Goal: Information Seeking & Learning: Understand process/instructions

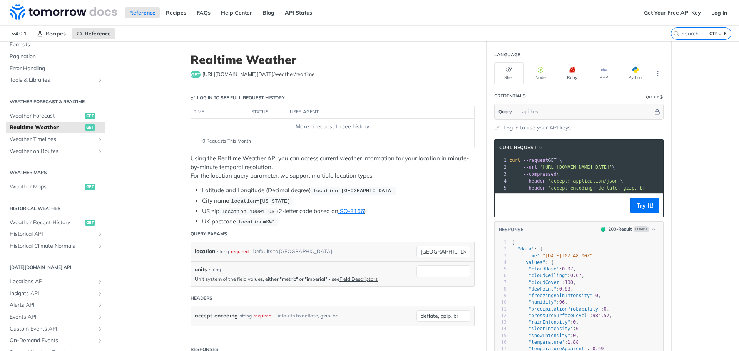
scroll to position [154, 0]
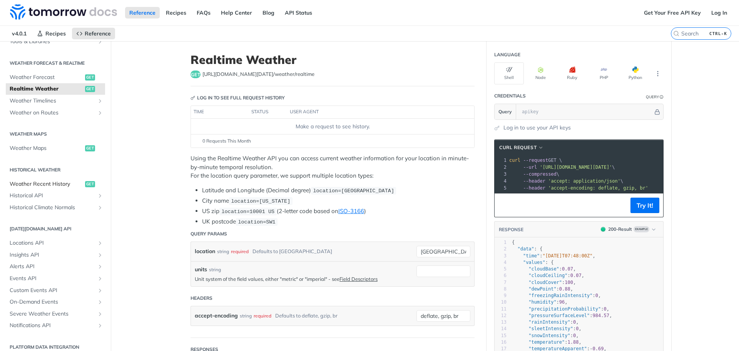
click at [56, 187] on span "Weather Recent History" at bounding box center [47, 184] width 74 height 8
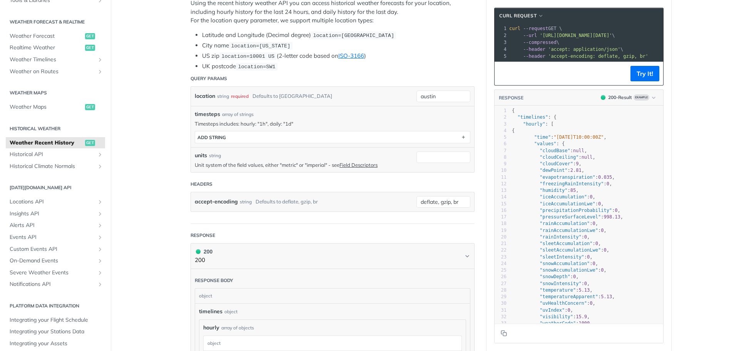
scroll to position [192, 0]
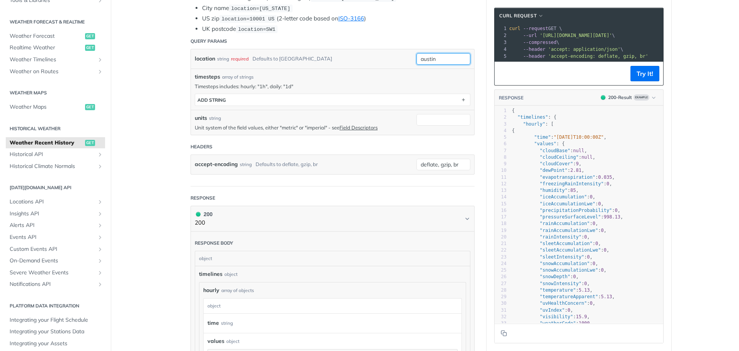
click at [432, 59] on input "austin" at bounding box center [443, 59] width 54 height 12
click at [436, 56] on input "austin" at bounding box center [443, 59] width 54 height 12
click at [376, 58] on div "location string required Defaults to austin" at bounding box center [304, 59] width 218 height 12
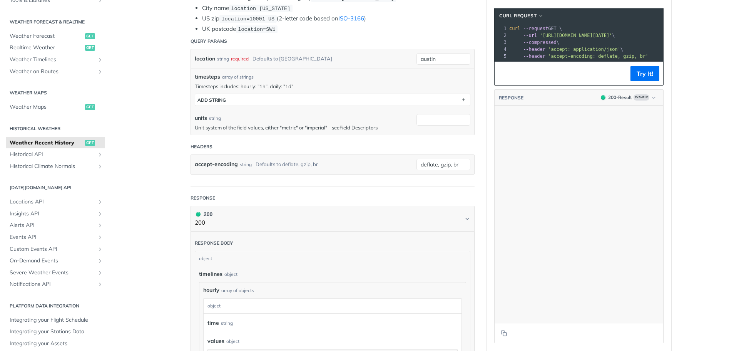
scroll to position [4189, 0]
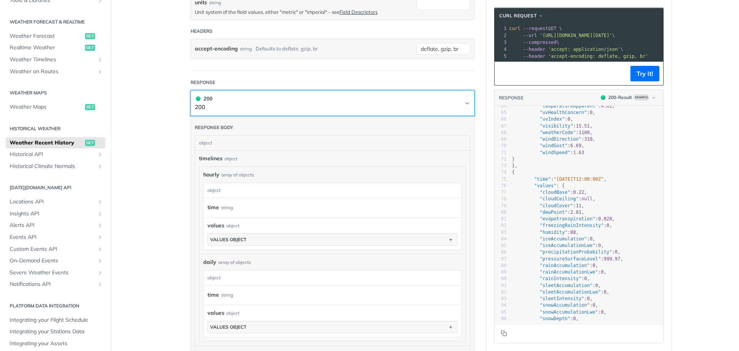
click at [255, 97] on button "200 200" at bounding box center [333, 102] width 276 height 17
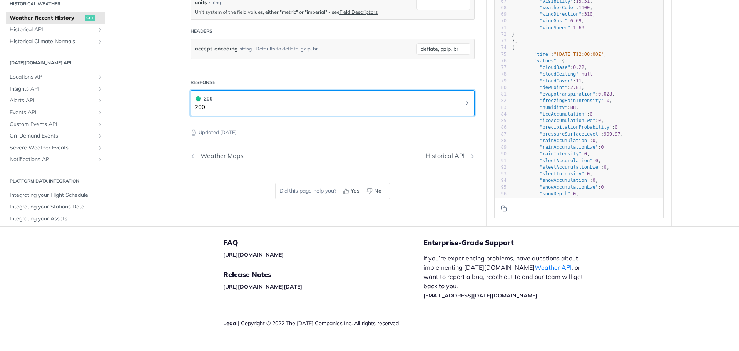
click at [285, 100] on button "200 200" at bounding box center [333, 102] width 276 height 17
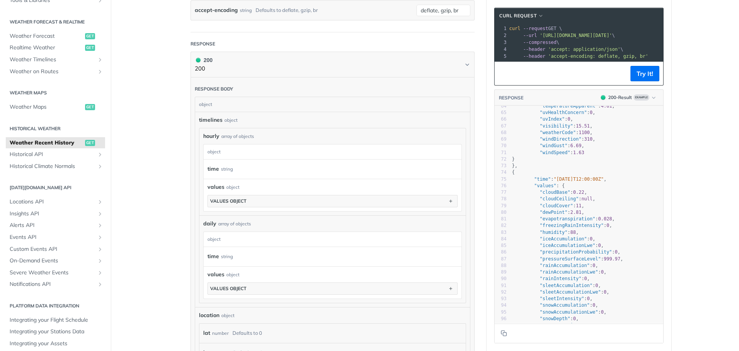
click at [435, 18] on div "accept-encoding string Defaults to deflate, gzip, br deflate, gzip, br" at bounding box center [332, 10] width 283 height 19
click at [435, 15] on div "accept-encoding string Defaults to deflate, gzip, br deflate, gzip, br" at bounding box center [332, 10] width 283 height 19
click at [435, 10] on input "deflate, gzip, br" at bounding box center [443, 11] width 54 height 12
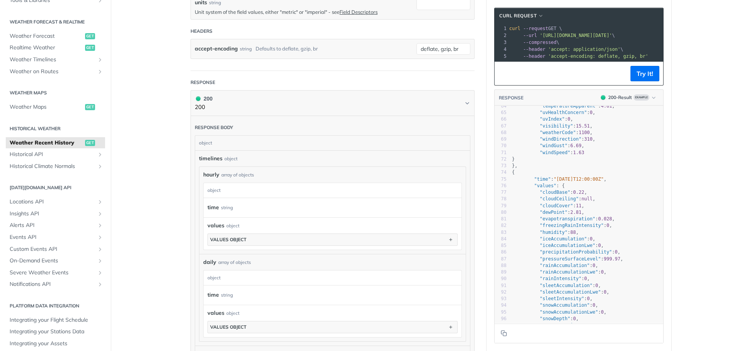
click at [314, 75] on header "Response" at bounding box center [332, 82] width 284 height 15
drag, startPoint x: 283, startPoint y: 60, endPoint x: 337, endPoint y: 60, distance: 53.5
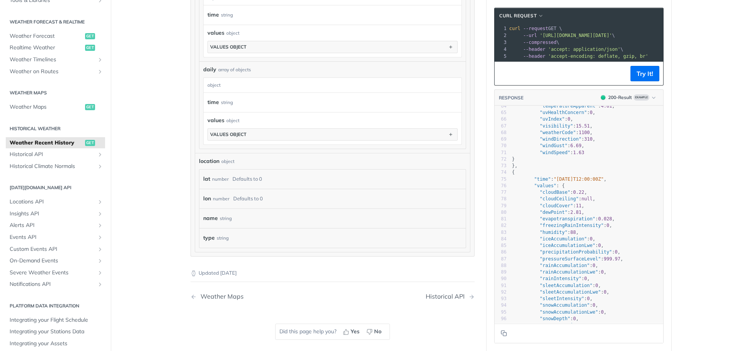
click at [324, 102] on div "time string" at bounding box center [330, 103] width 246 height 12
click at [221, 97] on div "string" at bounding box center [227, 102] width 12 height 11
click at [209, 99] on label "time" at bounding box center [213, 102] width 12 height 11
drag, startPoint x: 277, startPoint y: 96, endPoint x: 290, endPoint y: 94, distance: 12.5
click at [288, 94] on div "time string" at bounding box center [333, 102] width 258 height 19
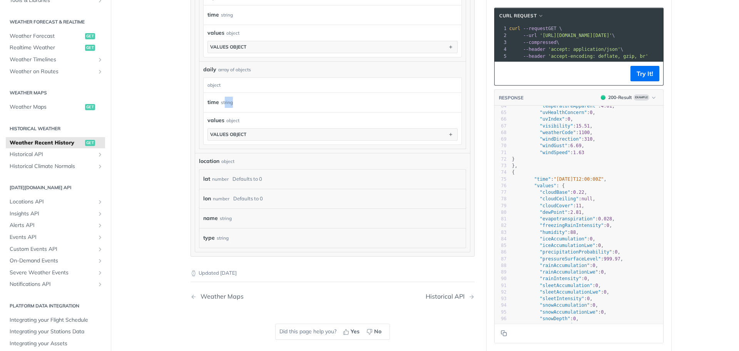
click at [292, 93] on div "time string" at bounding box center [333, 102] width 258 height 19
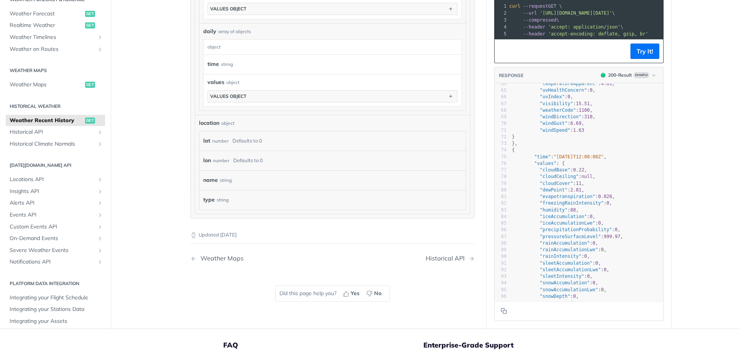
drag, startPoint x: 237, startPoint y: 126, endPoint x: 289, endPoint y: 119, distance: 52.5
click at [287, 120] on div "location object lat number Defaults to 0 lon number Defaults to 0 name string t…" at bounding box center [332, 164] width 267 height 91
click at [289, 119] on div "location object" at bounding box center [332, 123] width 267 height 8
click at [284, 135] on div "lat number Defaults to 0" at bounding box center [332, 141] width 259 height 12
click at [288, 141] on div "lat number Defaults to 0" at bounding box center [332, 141] width 259 height 12
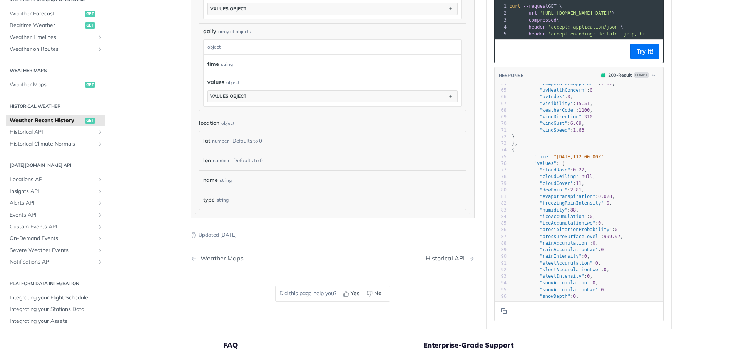
drag, startPoint x: 285, startPoint y: 165, endPoint x: 301, endPoint y: 165, distance: 15.8
click at [301, 165] on div "lon number Defaults to 0" at bounding box center [332, 161] width 259 height 12
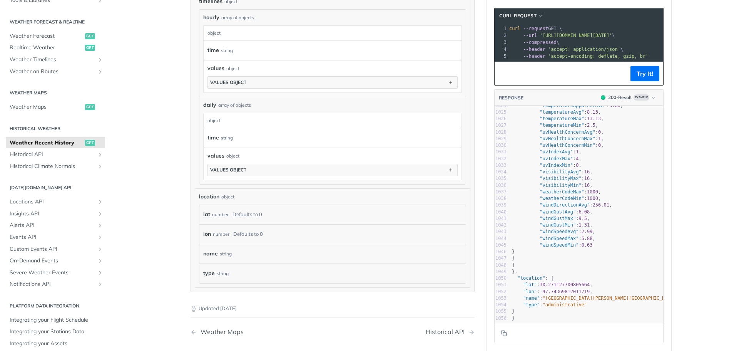
scroll to position [0, 0]
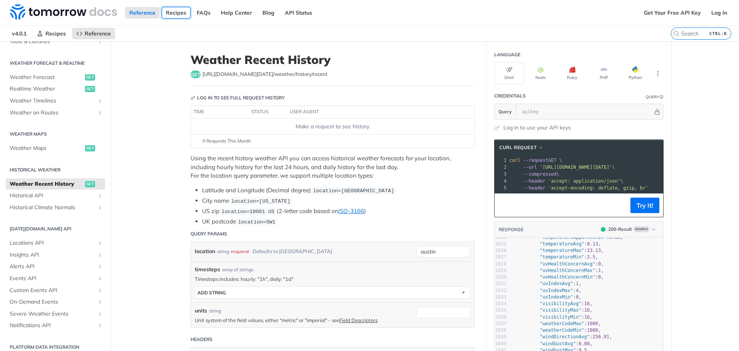
click at [169, 11] on link "Recipes" at bounding box center [176, 13] width 29 height 12
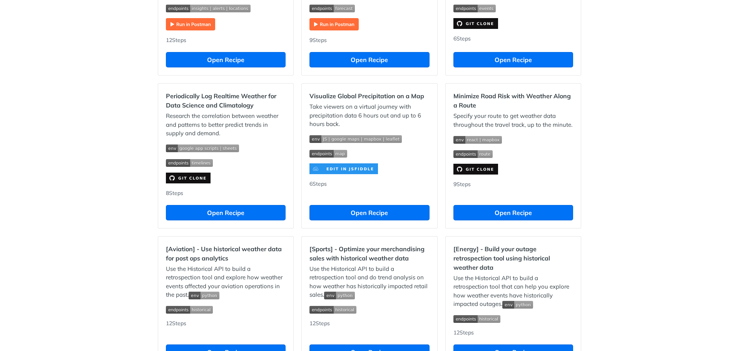
scroll to position [539, 0]
